Goal: Task Accomplishment & Management: Manage account settings

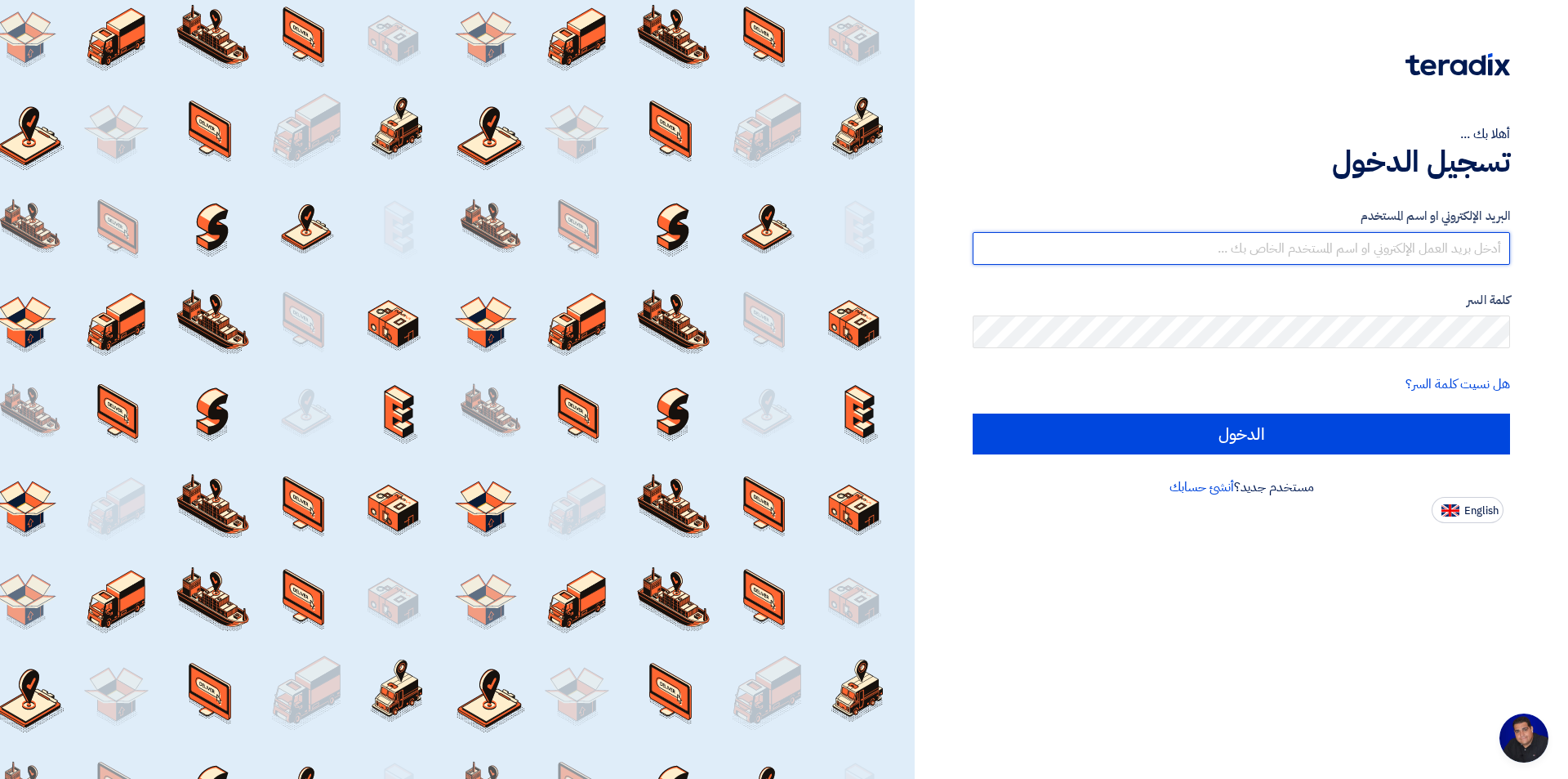
click at [1341, 242] on input "text" at bounding box center [1241, 248] width 537 height 32
type input "[EMAIL_ADDRESS][DOMAIN_NAME]"
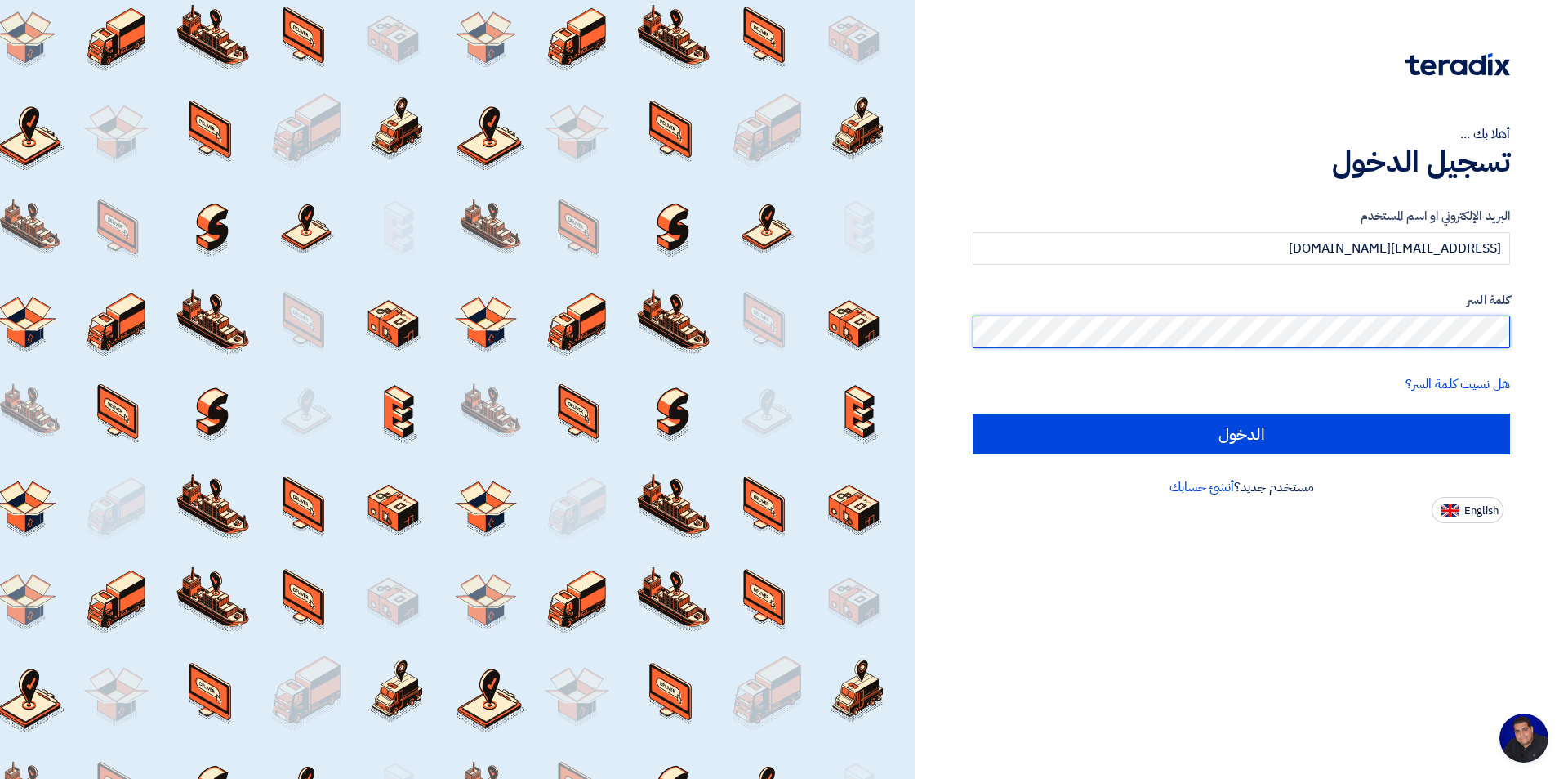
click at [973, 413] on input "الدخول" at bounding box center [1241, 433] width 537 height 41
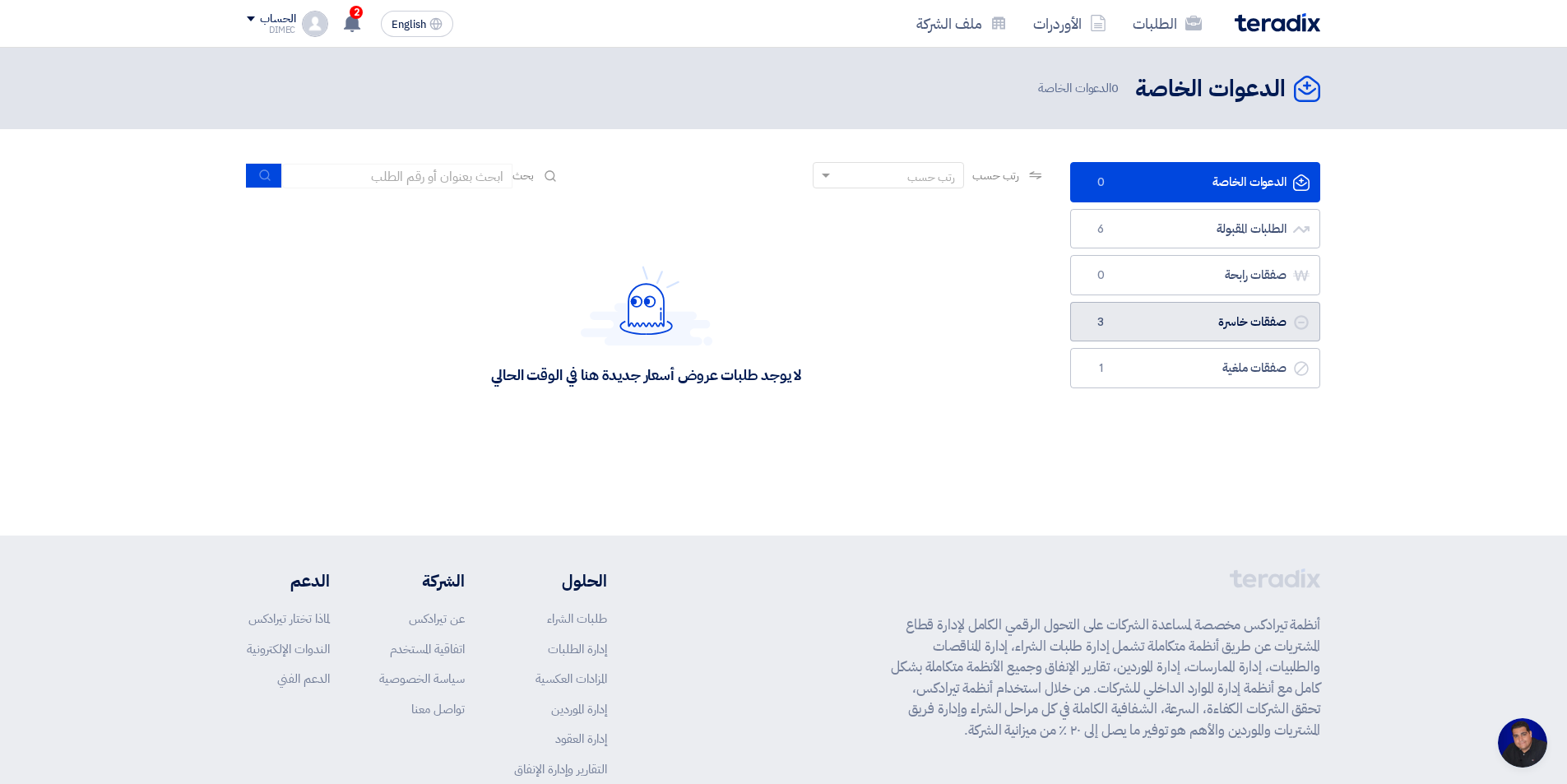
click at [1258, 324] on link "صفقات خاسرة صفقات خاسرة 3" at bounding box center [1195, 322] width 250 height 40
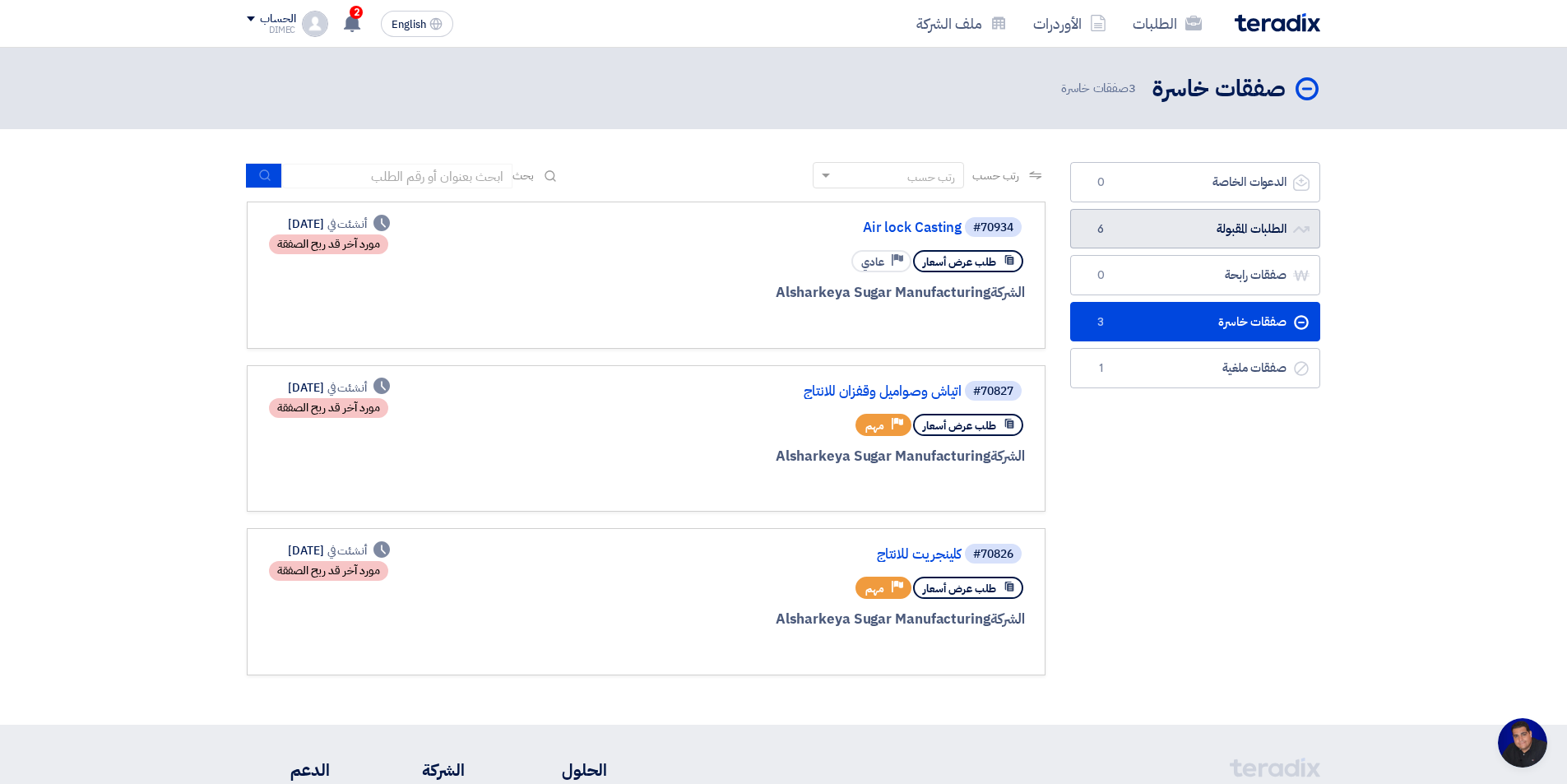
click at [1173, 226] on link "الطلبات المقبولة الطلبات المقبولة 6" at bounding box center [1195, 229] width 250 height 40
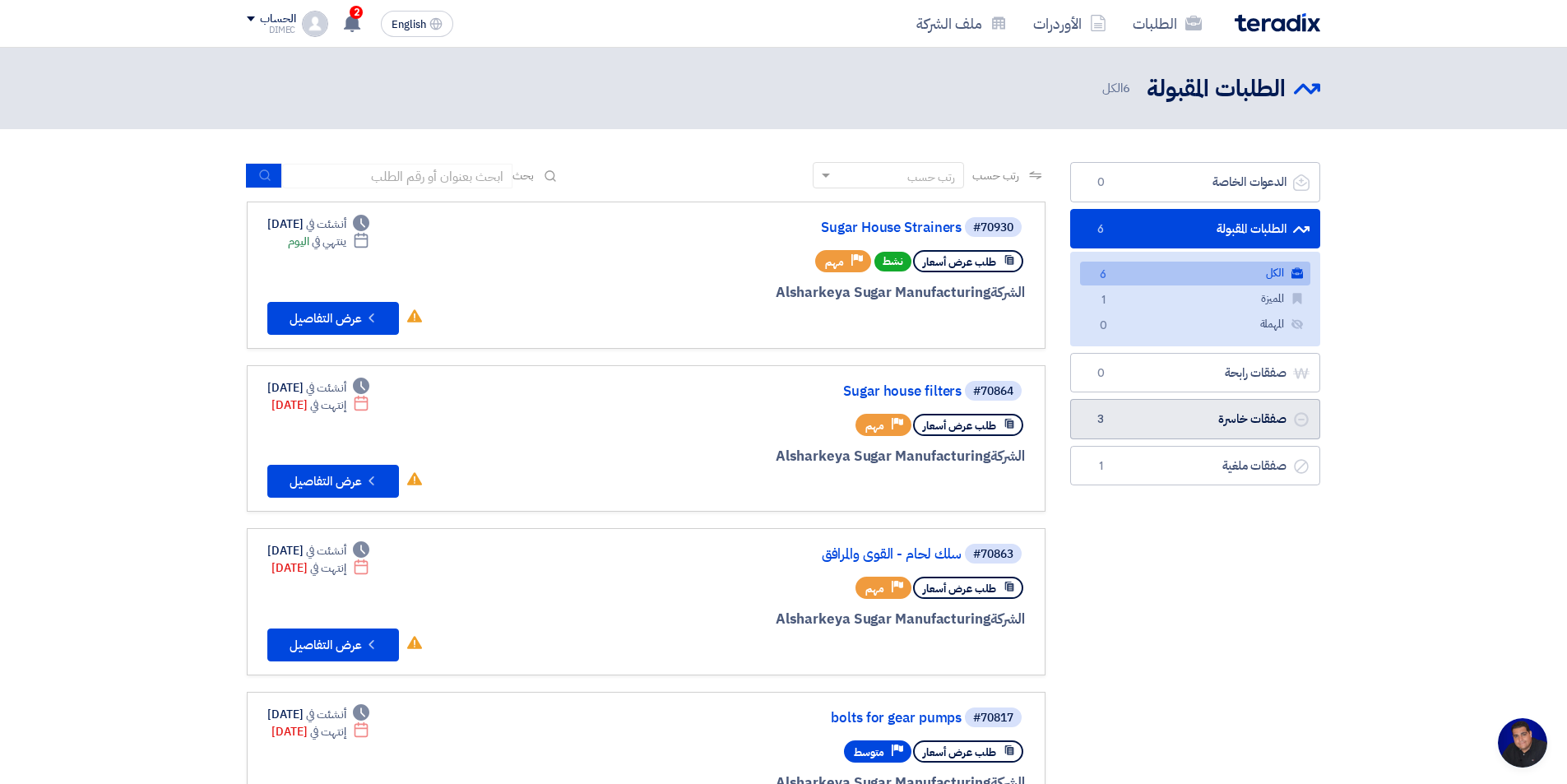
click at [1174, 416] on link "صفقات خاسرة صفقات خاسرة 3" at bounding box center [1195, 419] width 250 height 40
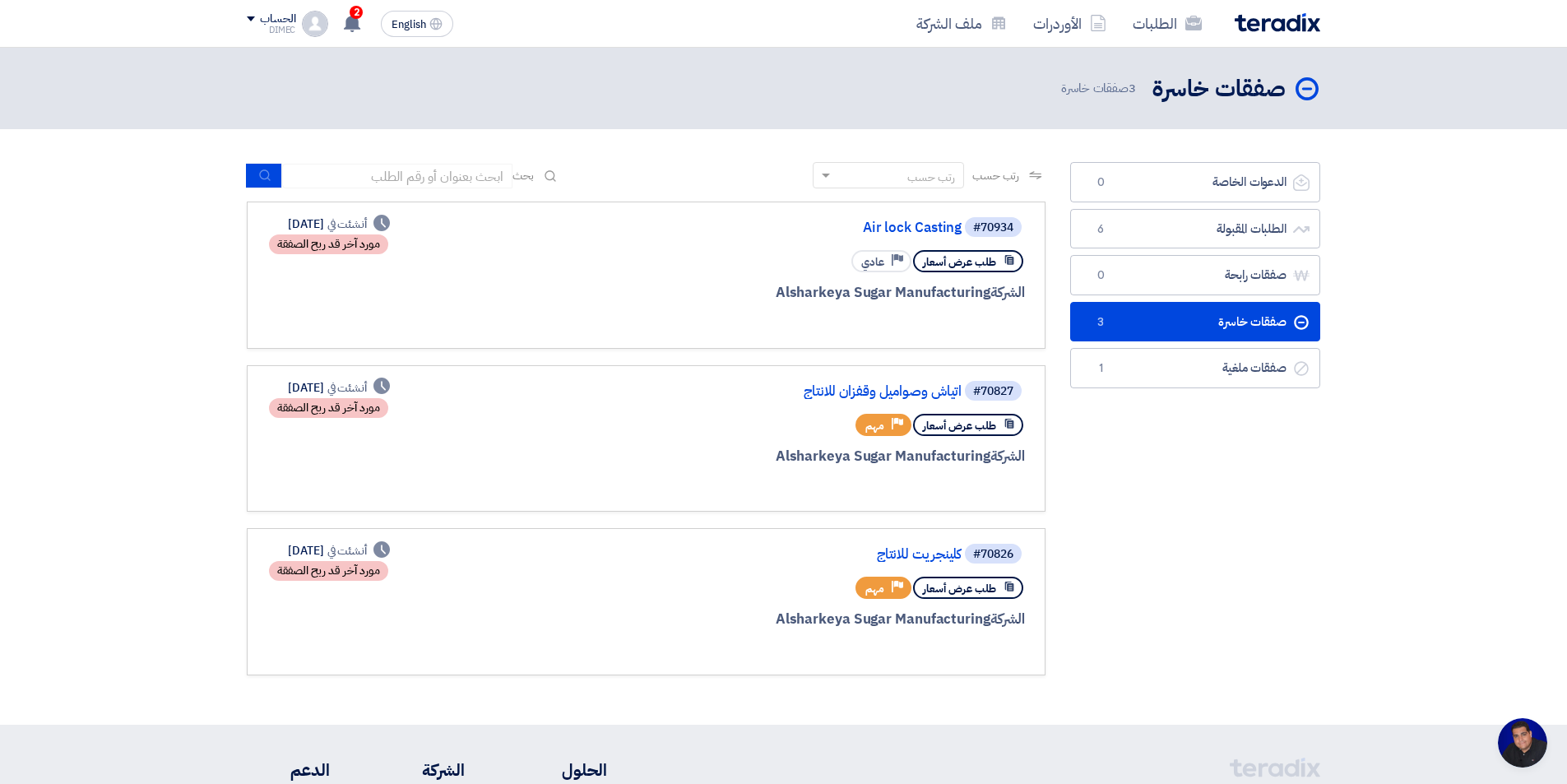
click at [346, 247] on div "مورد آخر قد ربح الصفقة" at bounding box center [329, 244] width 119 height 20
click at [1219, 185] on link "الدعوات الخاصة الدعوات الخاصة 0" at bounding box center [1195, 182] width 250 height 40
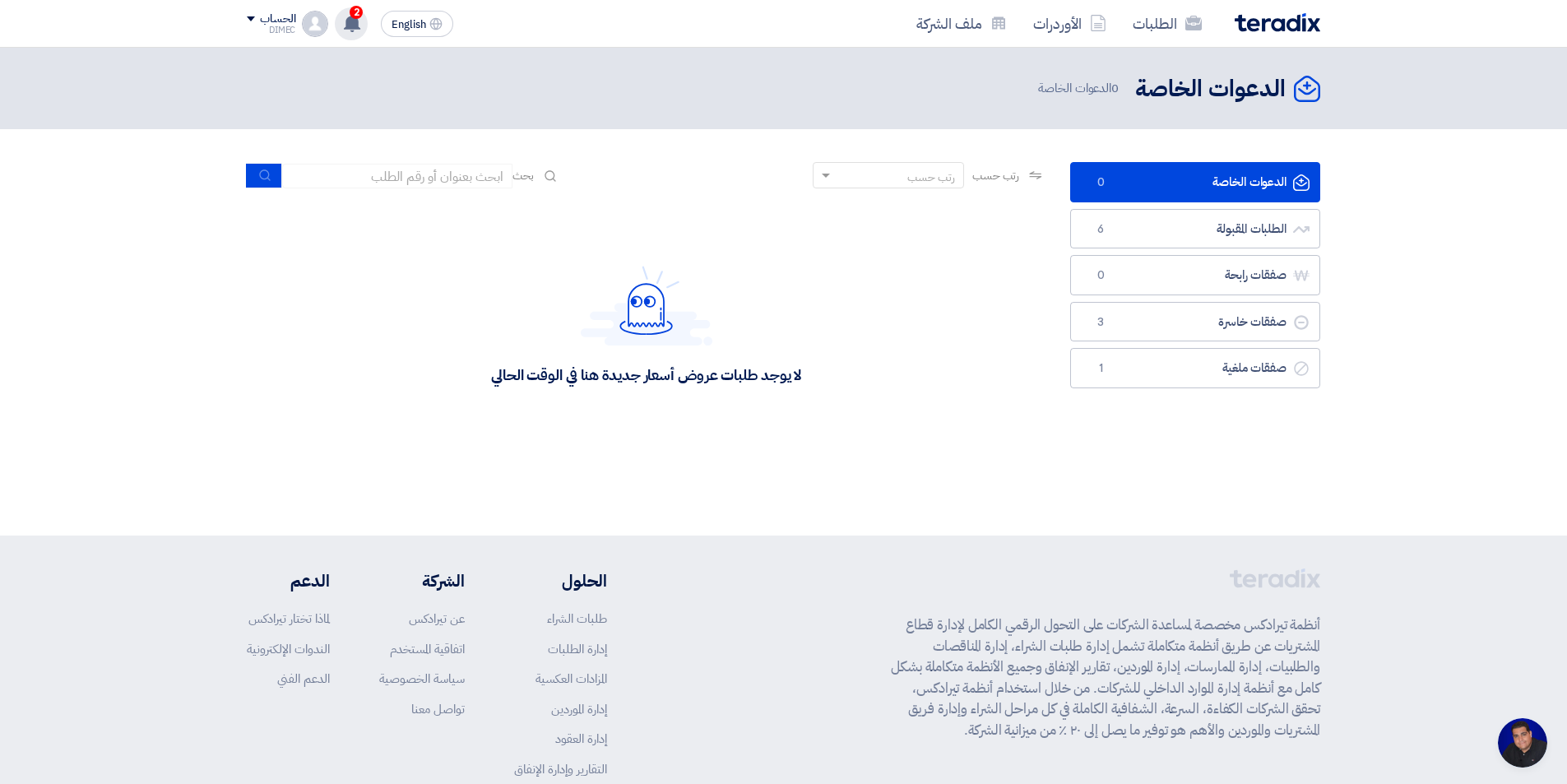
click at [345, 21] on icon at bounding box center [352, 23] width 18 height 18
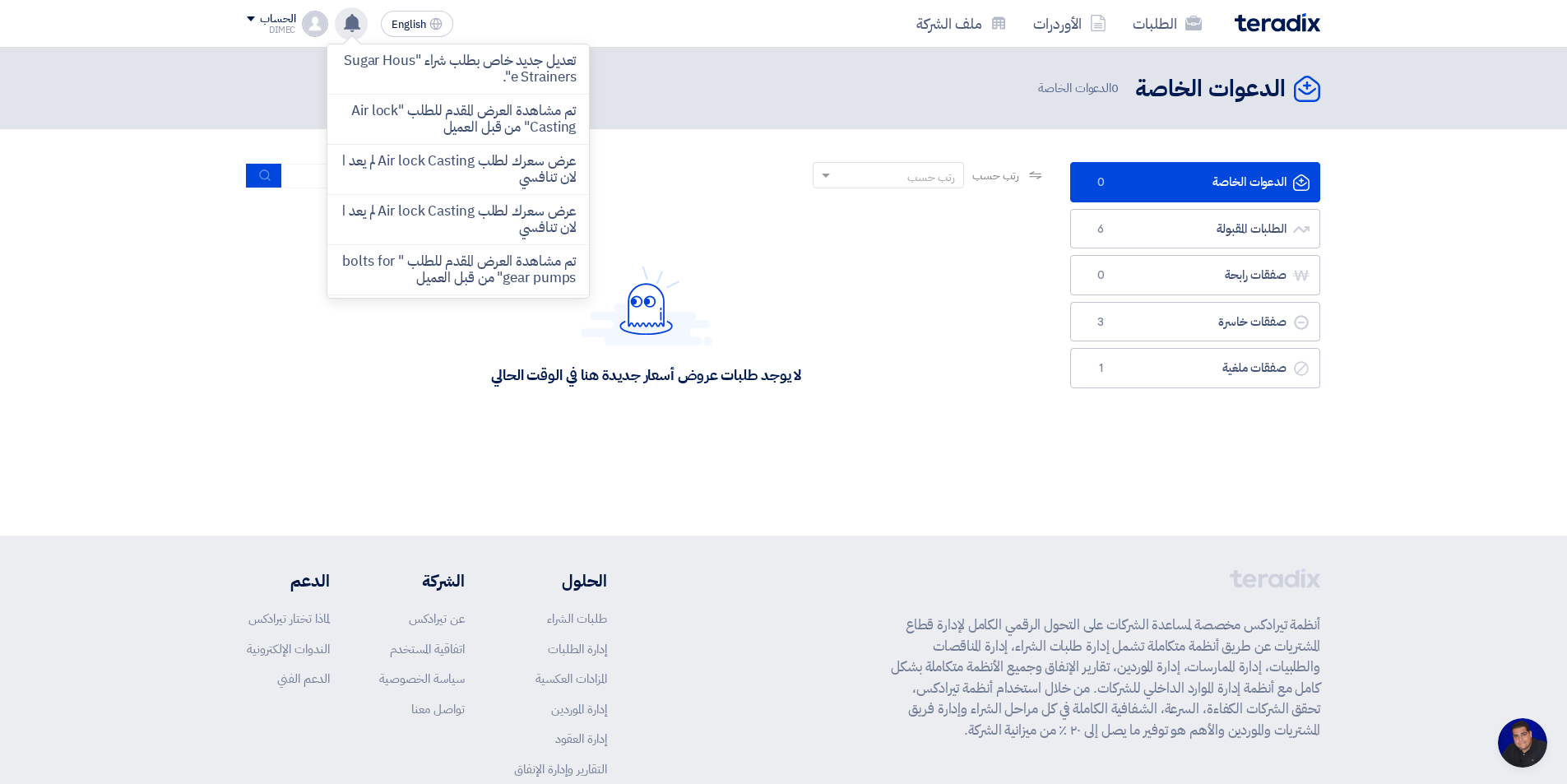
click at [355, 23] on use at bounding box center [352, 23] width 17 height 18
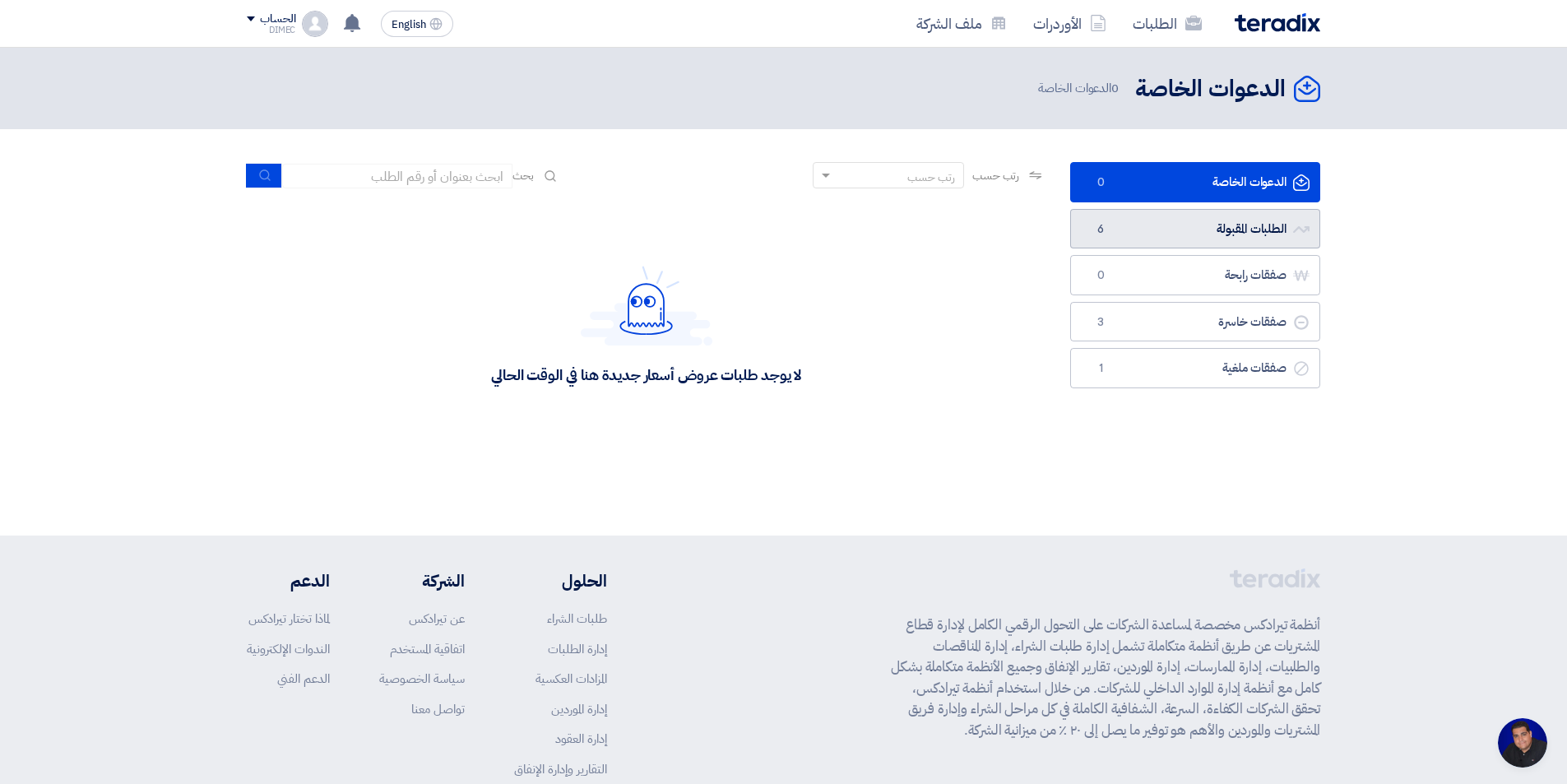
click at [1191, 225] on link "الطلبات المقبولة الطلبات المقبولة 6" at bounding box center [1195, 229] width 250 height 40
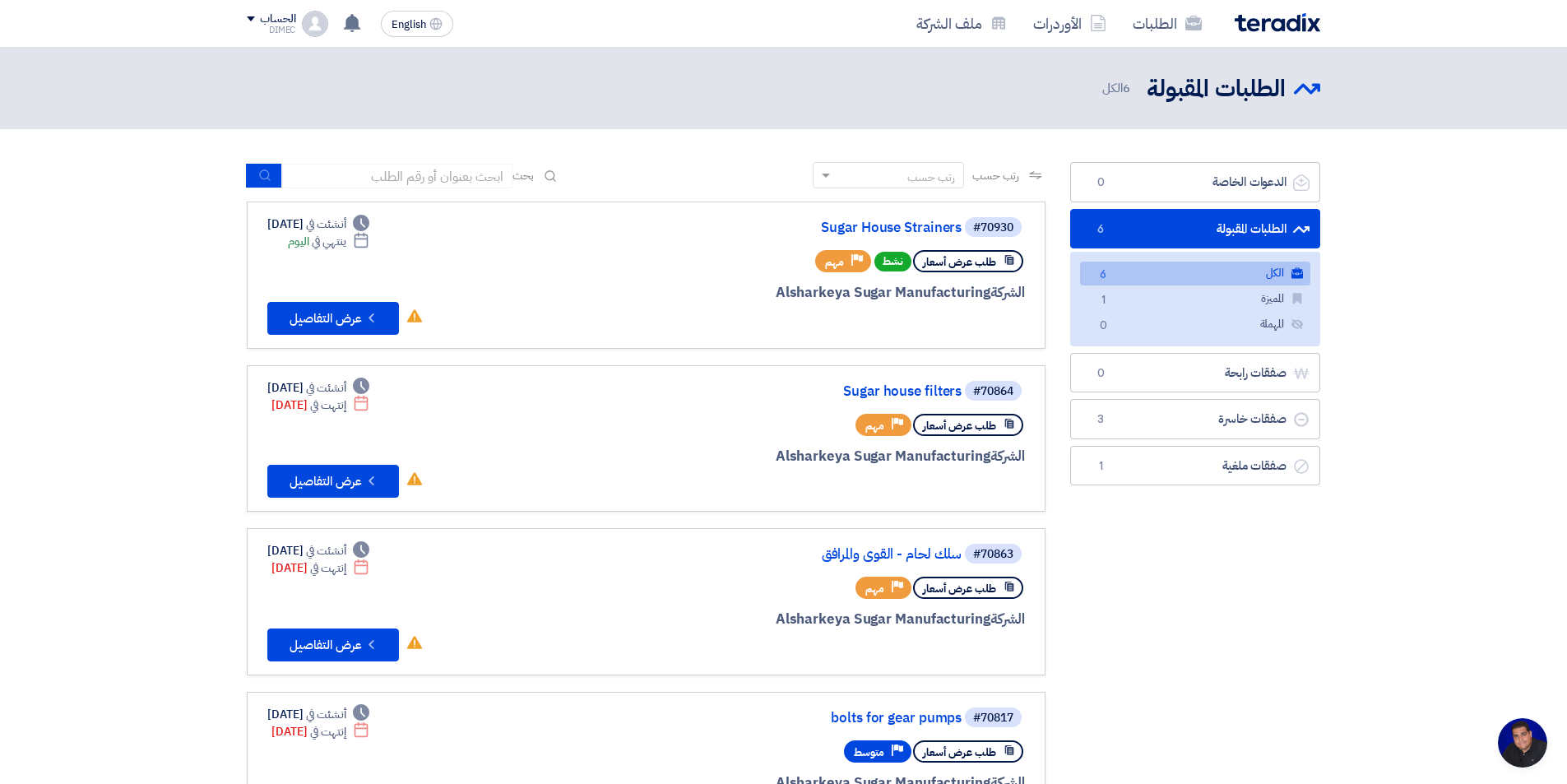
click at [1157, 278] on link "الكل الكل 6" at bounding box center [1195, 273] width 231 height 23
click at [1160, 28] on link "الطلبات" at bounding box center [1168, 23] width 96 height 39
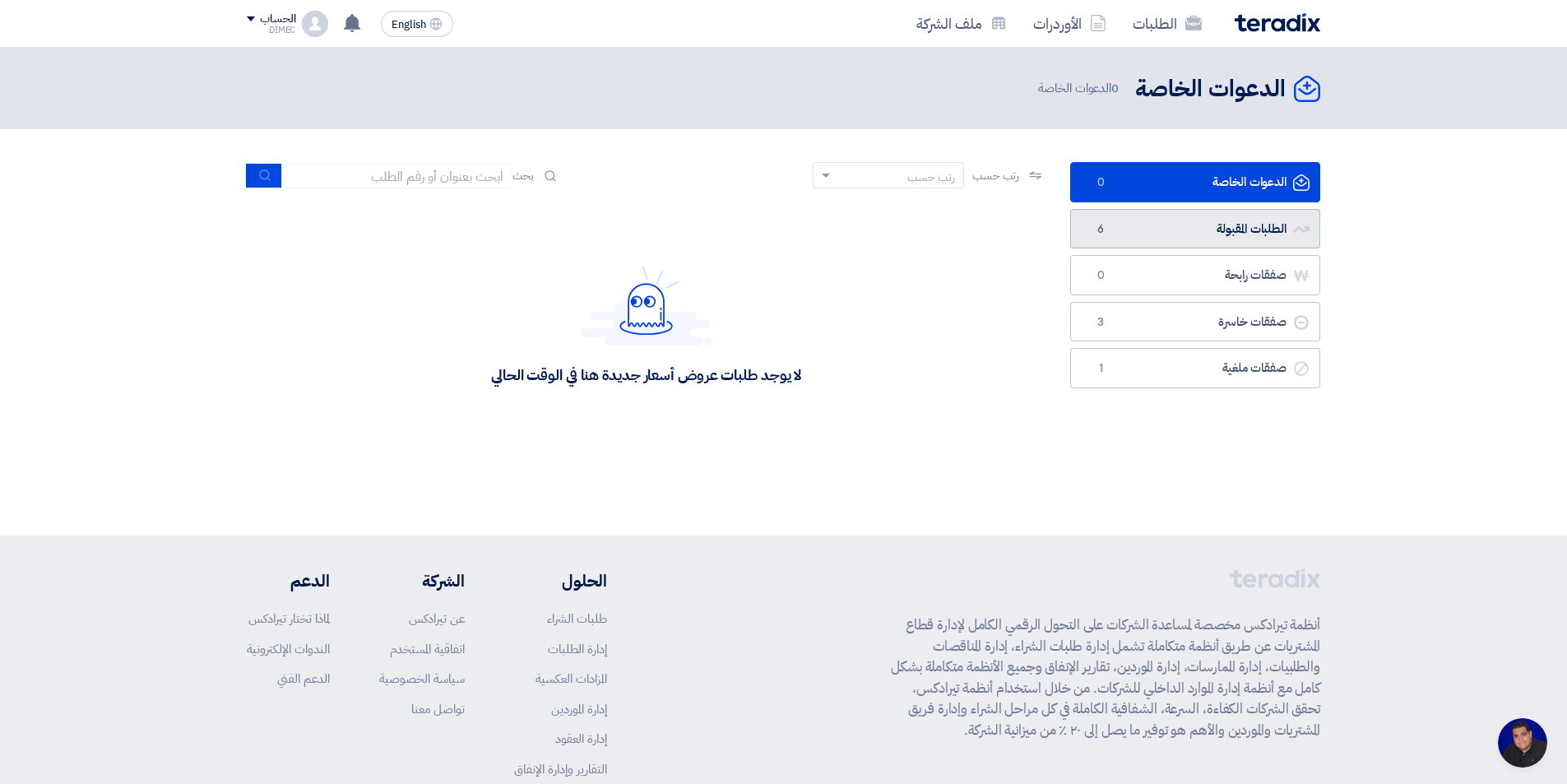
click at [1239, 226] on link "الطلبات المقبولة الطلبات المقبولة 6" at bounding box center [1195, 229] width 250 height 40
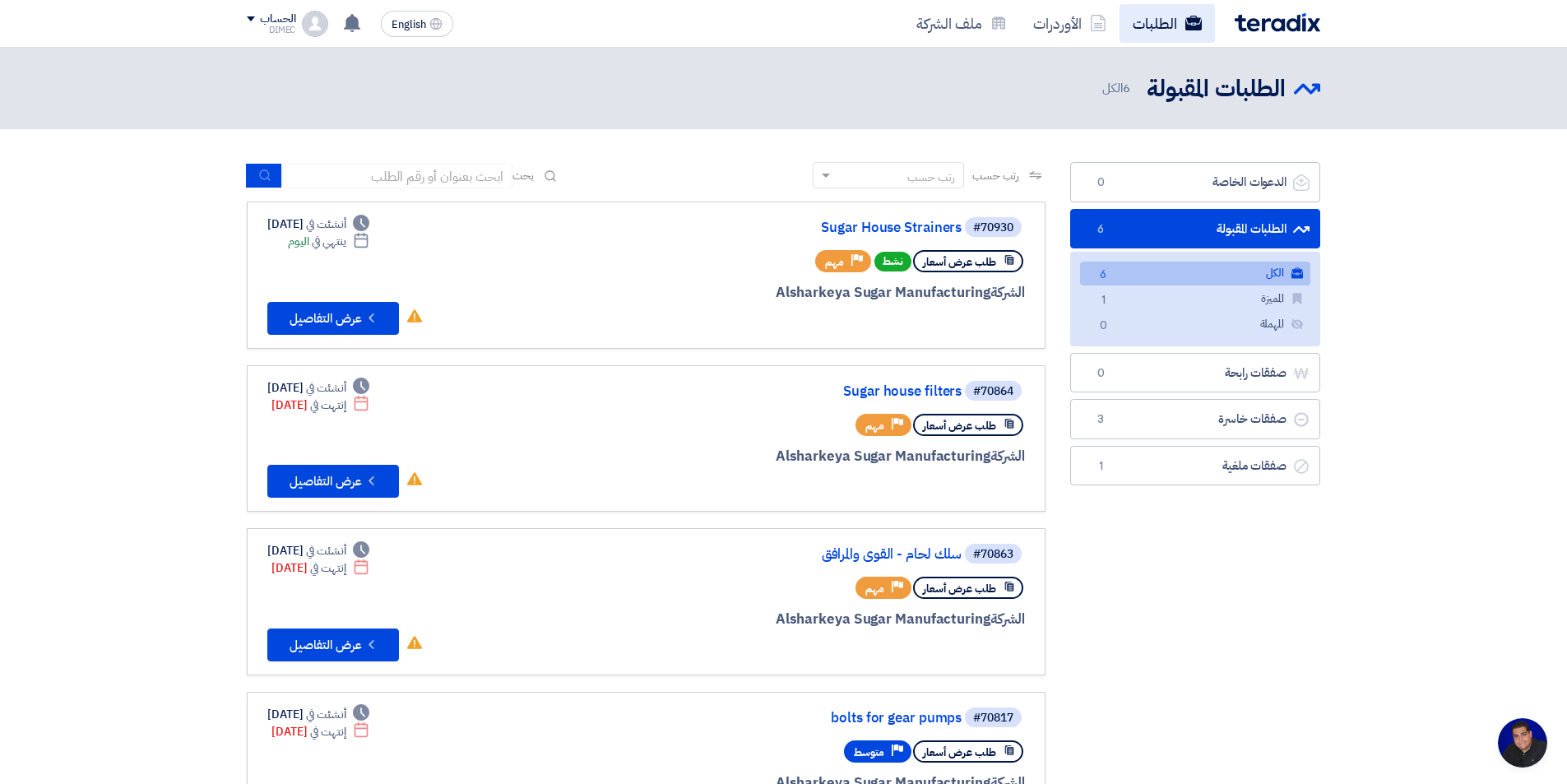
click at [1179, 29] on link "الطلبات" at bounding box center [1168, 23] width 96 height 39
